Goal: Information Seeking & Learning: Learn about a topic

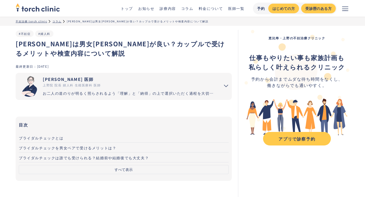
click at [41, 9] on img "home" at bounding box center [38, 7] width 44 height 11
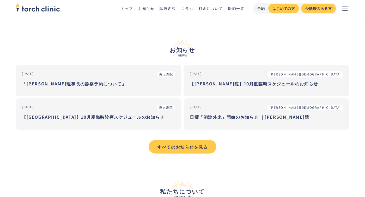
scroll to position [178, 0]
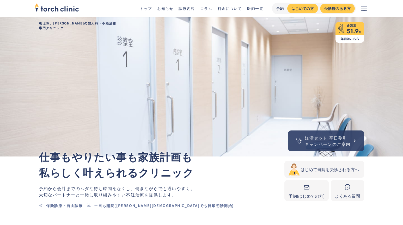
click at [203, 10] on link "コラム" at bounding box center [206, 8] width 12 height 5
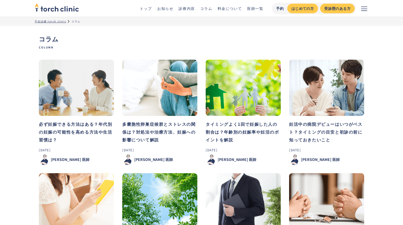
click at [192, 11] on link "診療内容" at bounding box center [187, 8] width 16 height 5
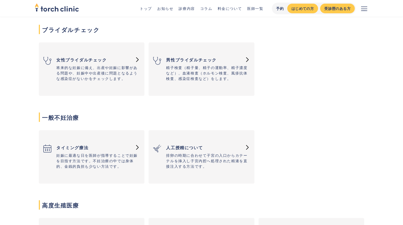
scroll to position [189, 0]
click at [93, 69] on p "将来的な妊娠に備え、出産や妊娠に影響がある問題や、妊娠中や出産後に問題となるような感染症がないかをチェックします。" at bounding box center [98, 74] width 84 height 16
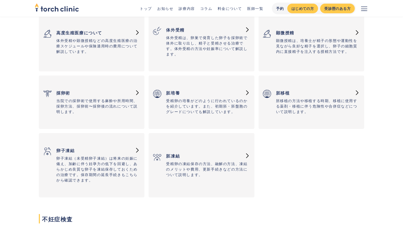
scroll to position [377, 0]
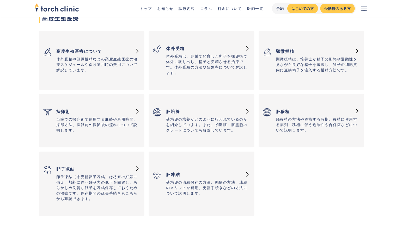
click at [181, 47] on h3 "体外受精" at bounding box center [204, 48] width 76 height 10
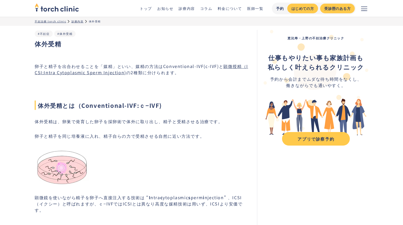
click at [61, 43] on h1 "体外受精" at bounding box center [143, 43] width 216 height 9
click at [159, 95] on h2 "体外受精とは（Conventional-IVF:ｃ−IVF)" at bounding box center [143, 96] width 216 height 27
click at [158, 69] on p "卵子と精子を出合わせることを「媒精」といい、媒精の方法はConventional-IVF(c-IVF)と 顕微授精（ICSI:Intra Cytoplasmi…" at bounding box center [143, 69] width 216 height 13
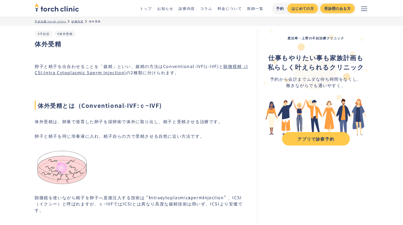
click at [158, 69] on p "卵子と精子を出合わせることを「媒精」といい、媒精の方法はConventional-IVF(c-IVF)と 顕微授精（ICSI:Intra Cytoplasmi…" at bounding box center [143, 69] width 216 height 13
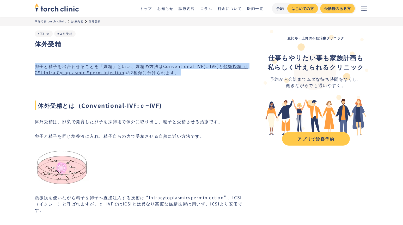
click at [165, 83] on h2 "体外受精とは（Conventional-IVF:ｃ−IVF)" at bounding box center [143, 96] width 216 height 27
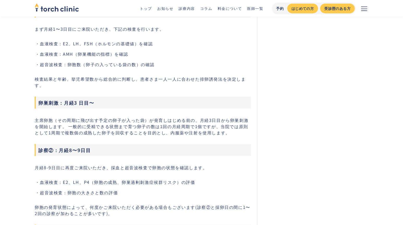
scroll to position [715, 0]
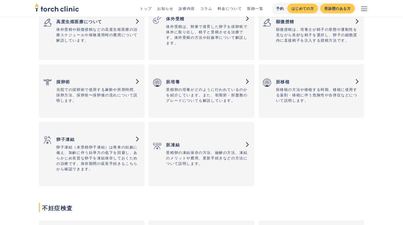
scroll to position [407, 0]
click at [66, 141] on h3 "卵子凍結" at bounding box center [94, 139] width 76 height 10
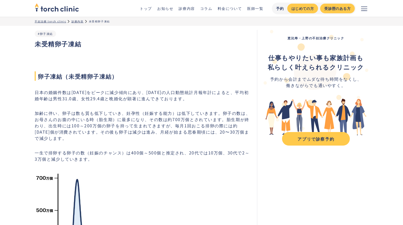
click at [63, 42] on h1 "未受精卵子凍結" at bounding box center [143, 43] width 216 height 9
click at [75, 44] on h1 "未受精卵子凍結" at bounding box center [143, 43] width 216 height 9
click at [71, 43] on h1 "未受精卵子凍結" at bounding box center [143, 43] width 216 height 9
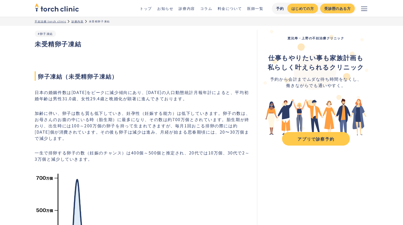
click at [88, 46] on h1 "未受精卵子凍結" at bounding box center [143, 43] width 216 height 9
click at [77, 42] on h1 "未受精卵子凍結" at bounding box center [143, 43] width 216 height 9
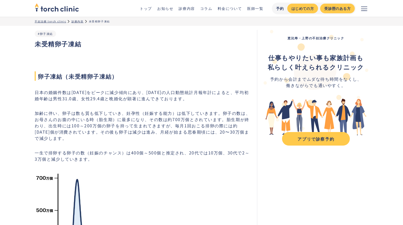
click at [100, 97] on p "日本の婚姻件数は1972年をピークに減少傾向にあり、2020年の人口動態統計月報年計によると、平均初婚年齢は男性31.0歳、女性29.4歳と晩婚化が顕著に進ん…" at bounding box center [143, 95] width 216 height 13
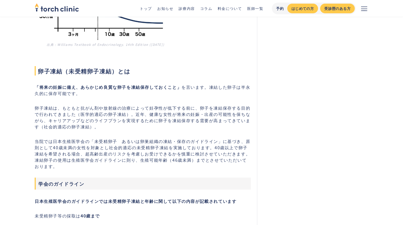
scroll to position [264, 0]
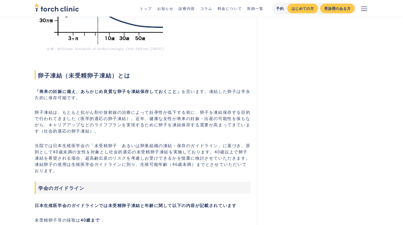
click at [98, 79] on span "卵子凍結（未受精卵子凍結）とは" at bounding box center [143, 74] width 216 height 9
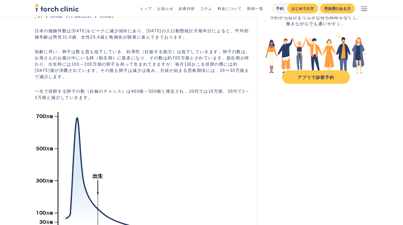
scroll to position [0, 0]
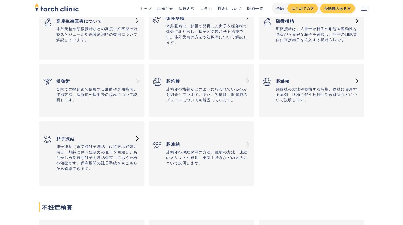
click at [178, 143] on h3 "胚凍結" at bounding box center [204, 144] width 76 height 10
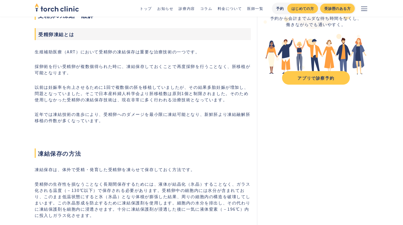
scroll to position [42, 0]
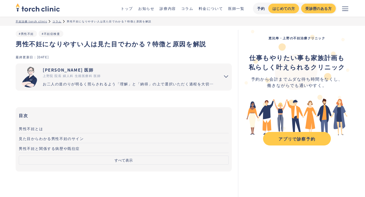
click at [86, 42] on h1 "男性不妊になりやすい人は見た目でわかる？特徴と原因を解説" at bounding box center [124, 43] width 216 height 9
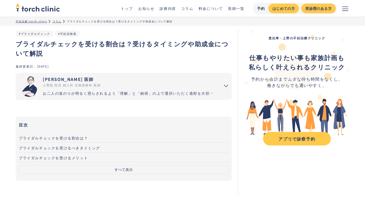
click at [85, 43] on h1 "ブライダルチェックを受ける割合は？受けるタイミングや助成金について解説" at bounding box center [124, 48] width 216 height 19
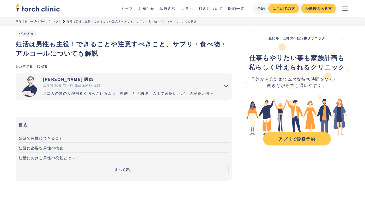
click at [105, 45] on h1 "妊活は男性も主役！できることや注意すべきこと、サプリ・食べ物・アルコールについても解説" at bounding box center [124, 48] width 216 height 19
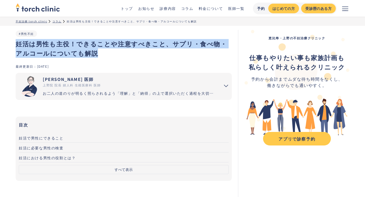
copy h1 "妊活は男性も主役！できることや注意すべきこと、サプリ・食べ物・アルコールについても解説"
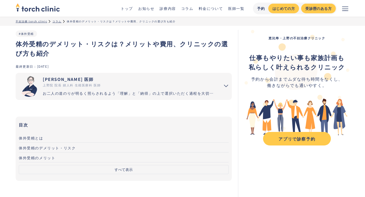
click at [101, 43] on h1 "体外受精のデメリット・リスクは？メリットや費用、クリニックの選び方も紹介" at bounding box center [124, 48] width 216 height 19
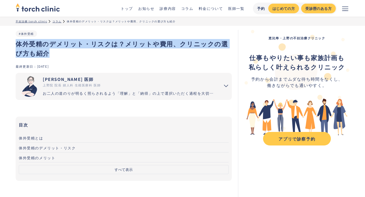
copy h1 "体外受精のデメリット・リスクは？メリットや費用、クリニックの選び方も紹介"
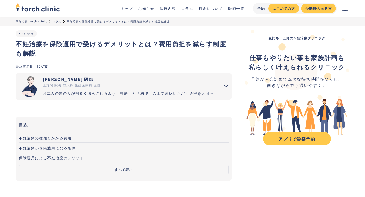
click at [94, 49] on h1 "不妊治療を保険適用で受けるデメリットとは？費用負担を減らす制度も解説" at bounding box center [124, 48] width 216 height 19
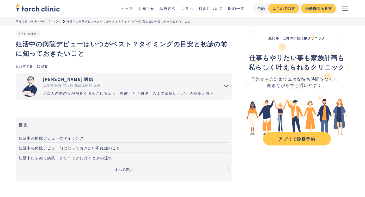
click at [166, 39] on div "妊活中の病院デビューはいつがベスト？タイミングの目安と初診の前に知っておきたいこと #不妊症検査" at bounding box center [124, 47] width 216 height 34
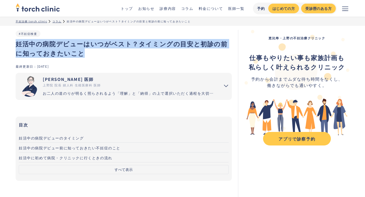
click at [166, 39] on div "妊活中の病院デビューはいつがベスト？タイミングの目安と初診の前に知っておきたいこと #不妊症検査" at bounding box center [124, 47] width 216 height 34
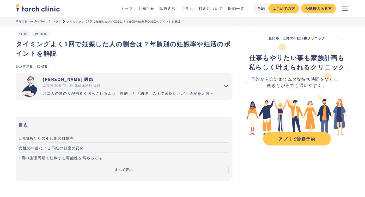
click at [81, 39] on h1 "タイミングよく1回で妊娠した人の割合は？年齢別の妊娠率や妊活のポイントを解説" at bounding box center [124, 48] width 216 height 19
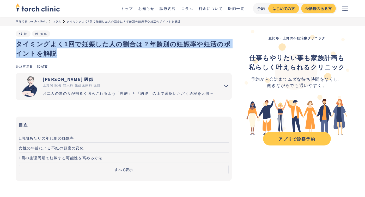
click at [115, 47] on h1 "タイミングよく1回で妊娠した人の割合は？年齢別の妊娠率や妊活のポイントを解説" at bounding box center [124, 48] width 216 height 19
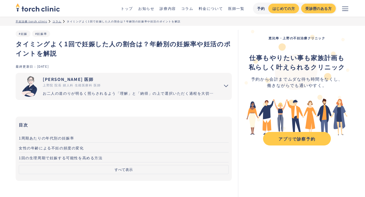
click at [115, 47] on h1 "タイミングよく1回で妊娠した人の割合は？年齢別の妊娠率や妊活のポイントを解説" at bounding box center [124, 48] width 216 height 19
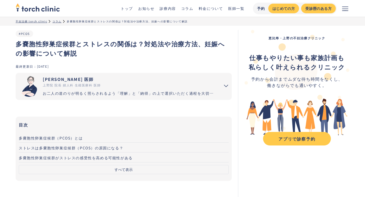
click at [103, 43] on h1 "多嚢胞性卵巣症候群とストレスの関係は？対処法や治療方法、妊娠への影響について解説" at bounding box center [124, 48] width 216 height 19
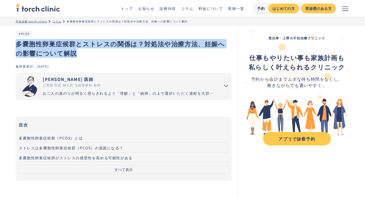
copy h1 "多嚢胞性卵巣症候群とストレスの関係は？対処法や治療方法、妊娠への影響について解説"
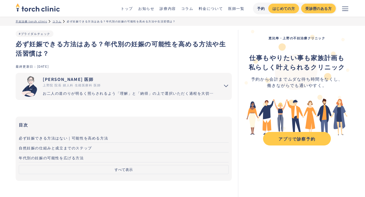
click at [95, 47] on h1 "必ず妊娠できる方法はある？年代別の妊娠の可能性を高める方法や生活習慣は？" at bounding box center [124, 48] width 216 height 19
